Goal: Task Accomplishment & Management: Manage account settings

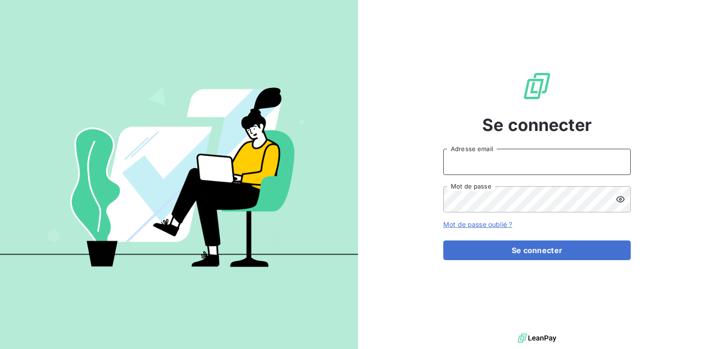
click at [469, 157] on input "Adresse email" at bounding box center [536, 162] width 187 height 26
type input "MARC.SANTORO@GRAITEC.COM"
click at [443, 241] on button "Se connecter" at bounding box center [536, 251] width 187 height 20
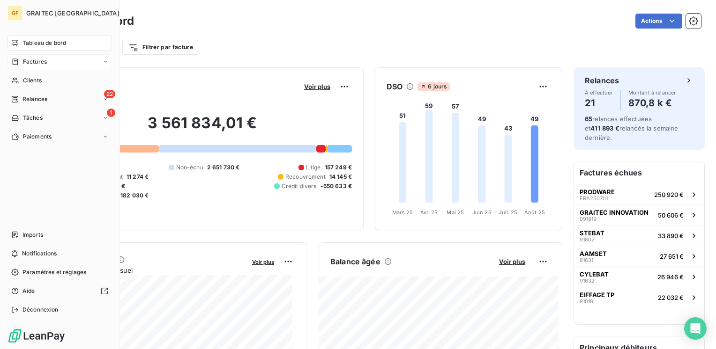
click at [32, 62] on span "Factures" at bounding box center [35, 62] width 24 height 8
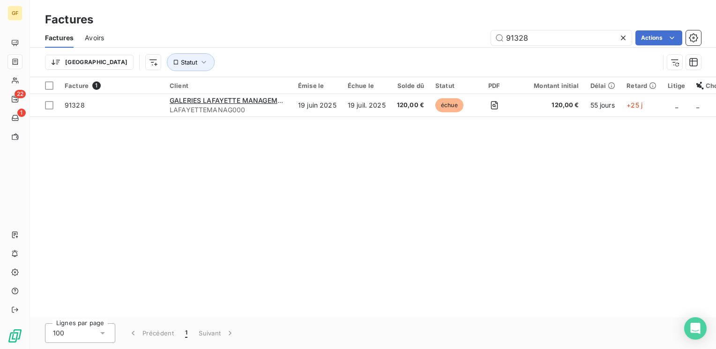
drag, startPoint x: 540, startPoint y: 35, endPoint x: 466, endPoint y: 52, distance: 76.3
click at [466, 52] on div "Factures Avoirs 91328 Actions Trier Statut" at bounding box center [373, 52] width 686 height 49
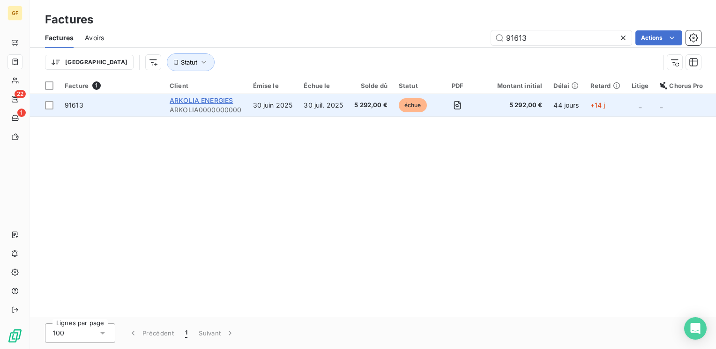
type input "91613"
click at [223, 104] on span "ARKOLIA ENERGIES" at bounding box center [201, 101] width 63 height 8
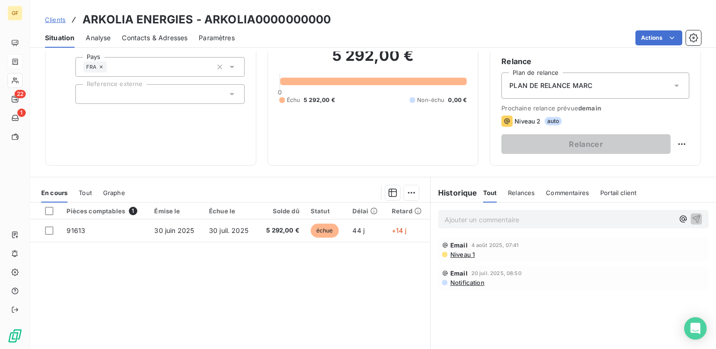
scroll to position [94, 0]
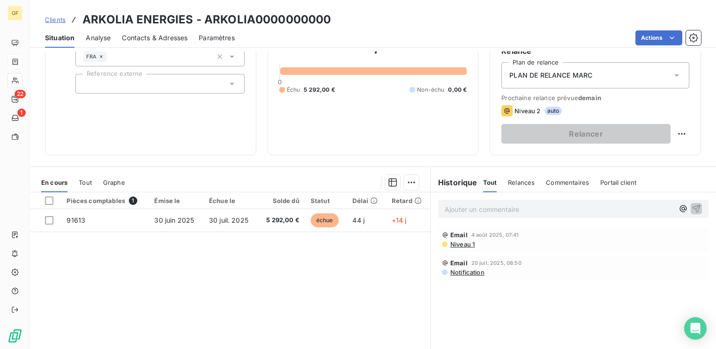
click at [161, 35] on span "Contacts & Adresses" at bounding box center [155, 37] width 66 height 9
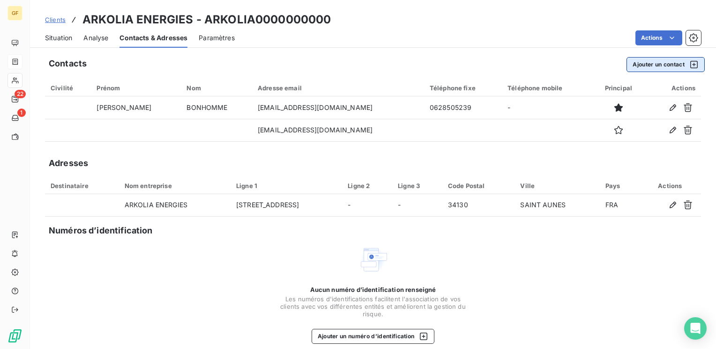
click at [635, 63] on button "Ajouter un contact" at bounding box center [665, 64] width 78 height 15
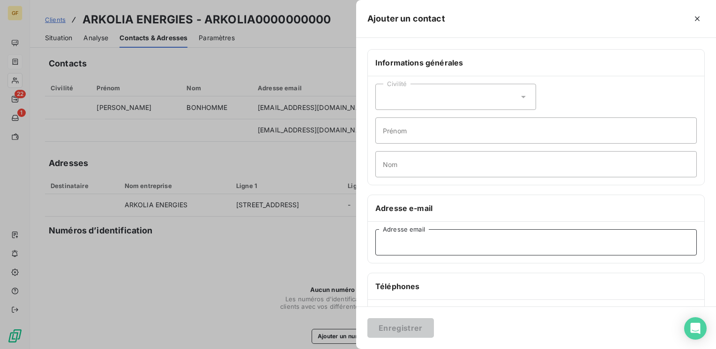
click at [390, 243] on input "Adresse email" at bounding box center [535, 243] width 321 height 26
paste input "ECOLLET@arkolia.com"
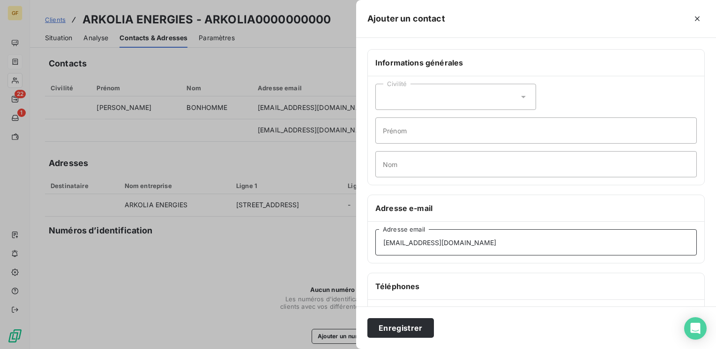
type input "ECOLLET@arkolia.com"
click at [403, 135] on input "Prénom" at bounding box center [535, 131] width 321 height 26
type input "Compta"
click at [400, 330] on button "Enregistrer" at bounding box center [400, 329] width 67 height 20
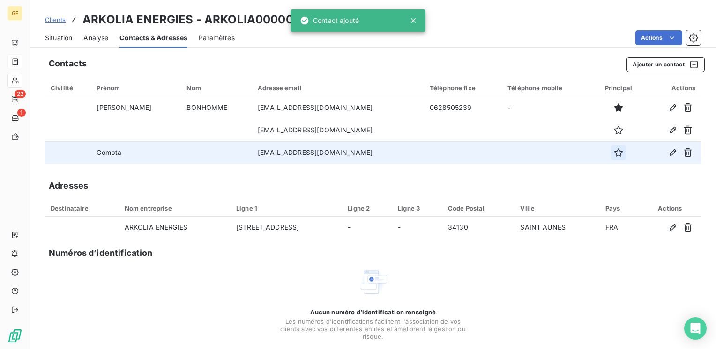
click at [614, 155] on icon "button" at bounding box center [618, 152] width 9 height 9
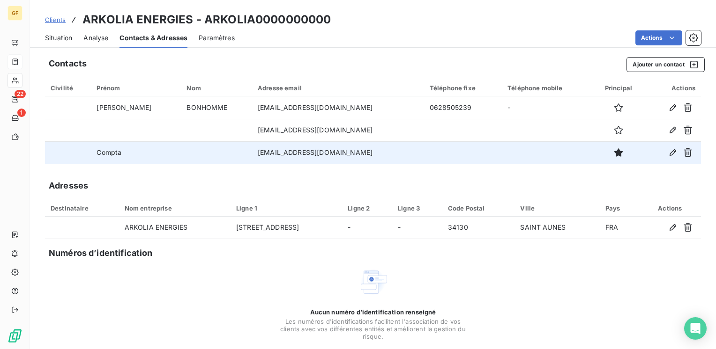
click at [56, 41] on span "Situation" at bounding box center [58, 37] width 27 height 9
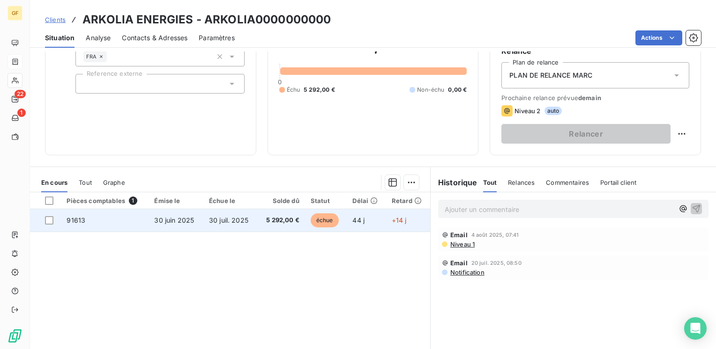
scroll to position [0, 0]
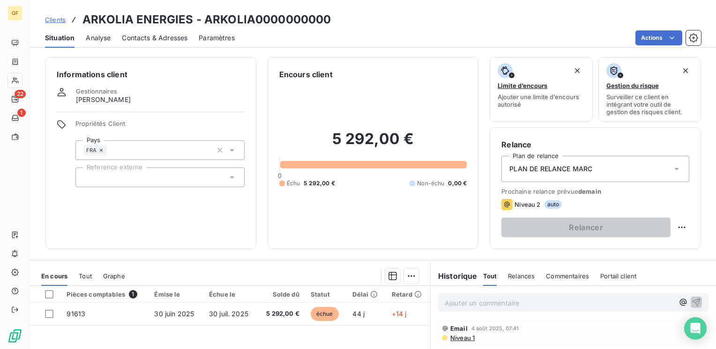
drag, startPoint x: 160, startPoint y: 40, endPoint x: 165, endPoint y: 41, distance: 4.9
click at [161, 40] on span "Contacts & Adresses" at bounding box center [155, 37] width 66 height 9
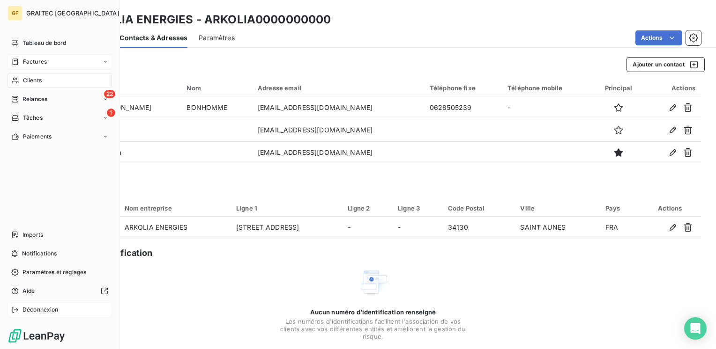
click at [35, 309] on span "Déconnexion" at bounding box center [40, 310] width 36 height 8
